Goal: Information Seeking & Learning: Learn about a topic

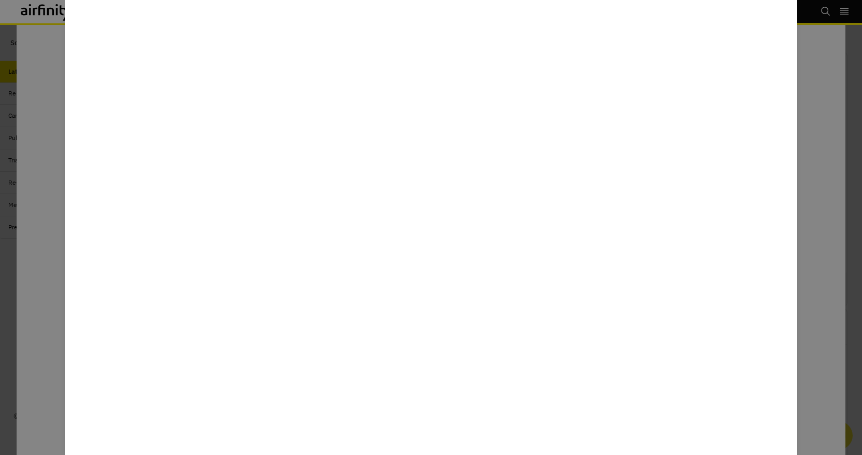
scroll to position [647, 303]
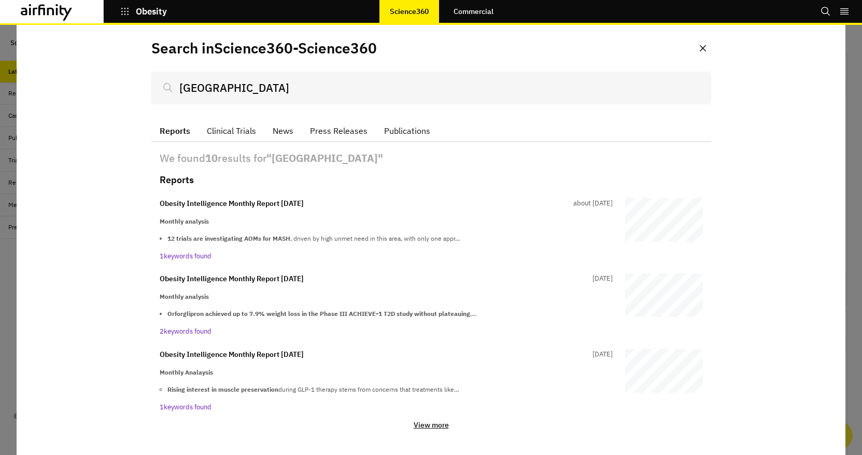
scroll to position [647, 303]
drag, startPoint x: 431, startPoint y: 425, endPoint x: 467, endPoint y: 387, distance: 52.8
click at [467, 387] on div "We found 10 results for " Japan " Reports Obesity Intelligence Monthly Report J…" at bounding box center [431, 290] width 543 height 280
click at [463, 369] on p "Monthly Analaysis" at bounding box center [386, 372] width 453 height 9
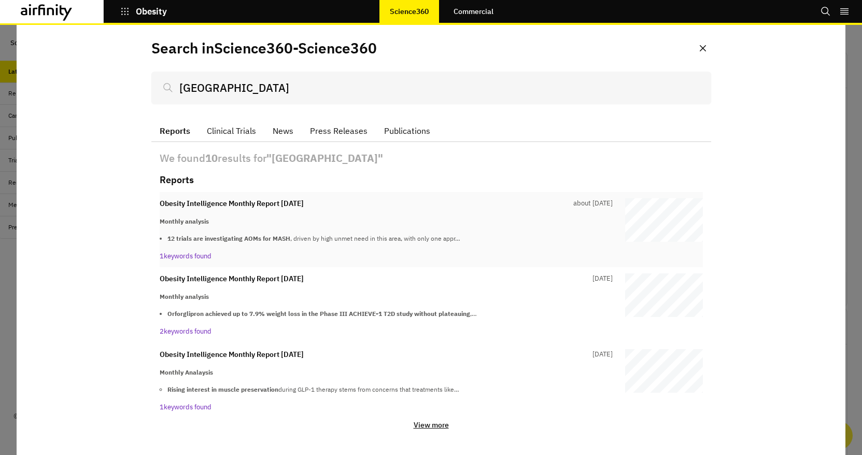
click at [607, 214] on div "Obesity Intelligence Monthly Report June 2025 about 2 months ago Monthly analys…" at bounding box center [386, 229] width 453 height 63
